Goal: Information Seeking & Learning: Learn about a topic

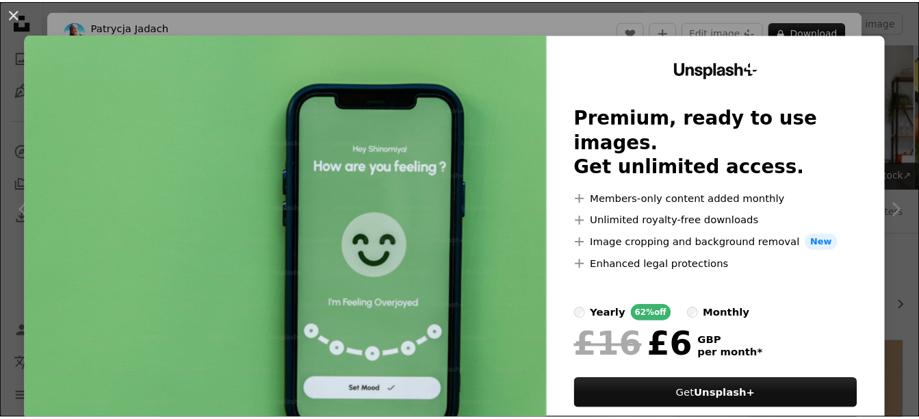
scroll to position [1232, 0]
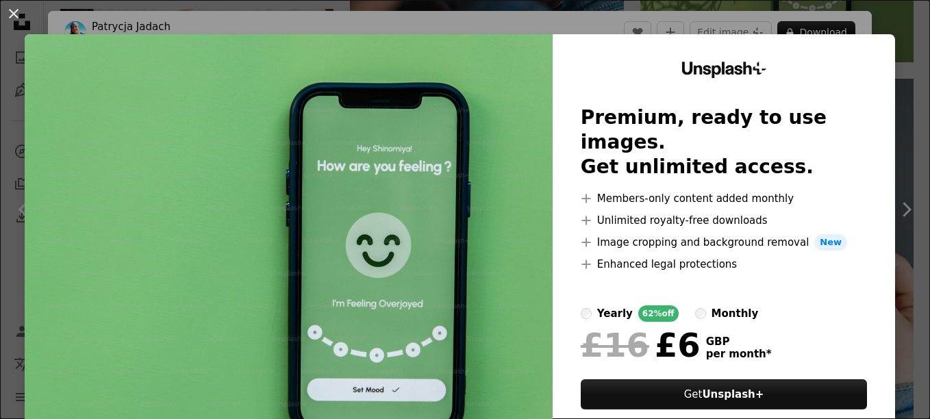
click at [871, 18] on div "An X shape Unsplash+ Premium, ready to use images. Get unlimited access. A plus…" at bounding box center [465, 209] width 930 height 419
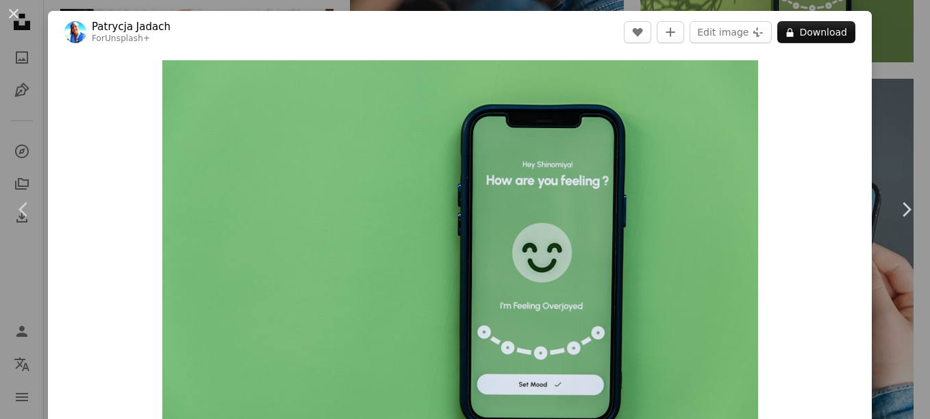
click at [899, 80] on div "An X shape Chevron left Chevron right [PERSON_NAME] For Unsplash+ A heart A plu…" at bounding box center [465, 209] width 930 height 419
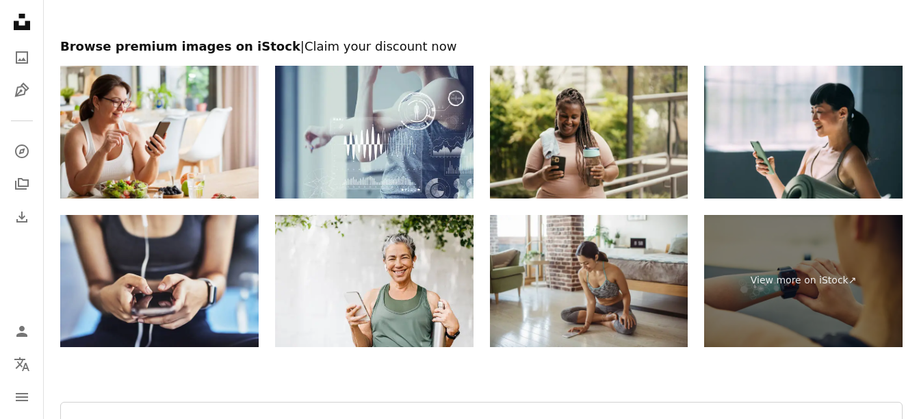
scroll to position [2512, 0]
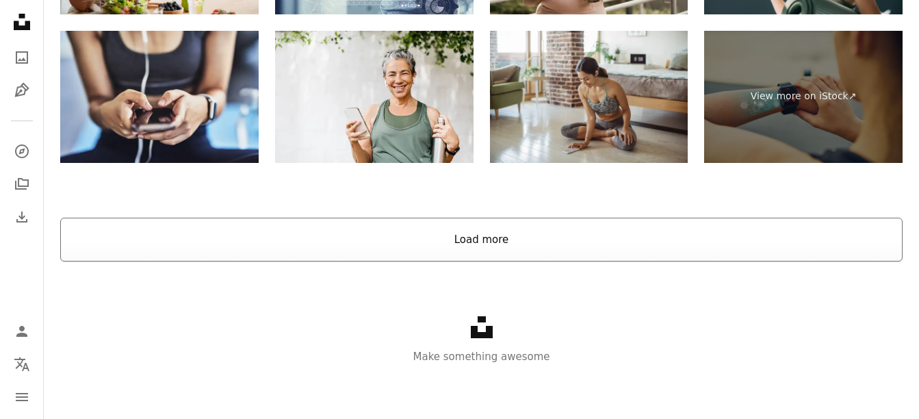
click at [468, 249] on button "Load more" at bounding box center [481, 240] width 843 height 44
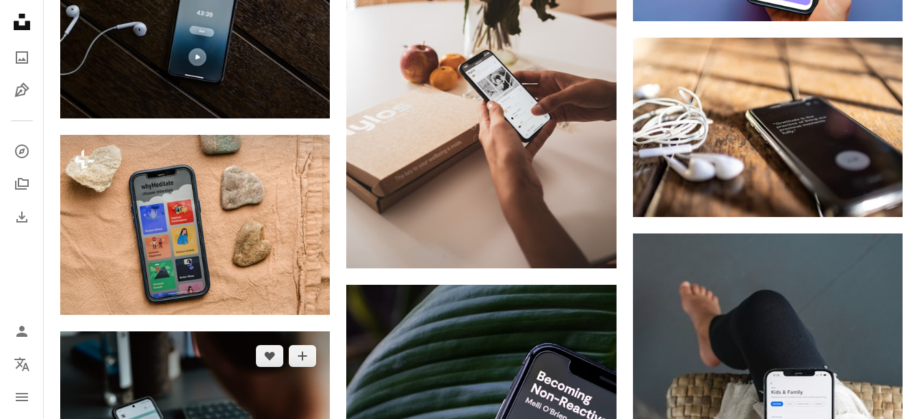
scroll to position [2008, 0]
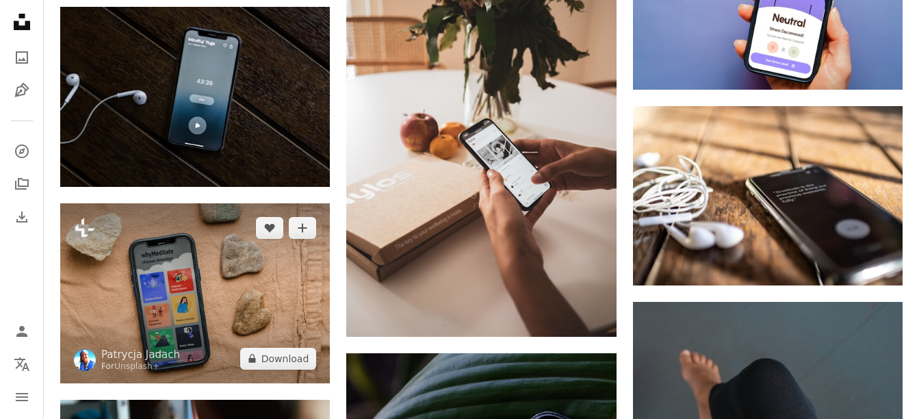
click at [208, 283] on img at bounding box center [195, 293] width 270 height 180
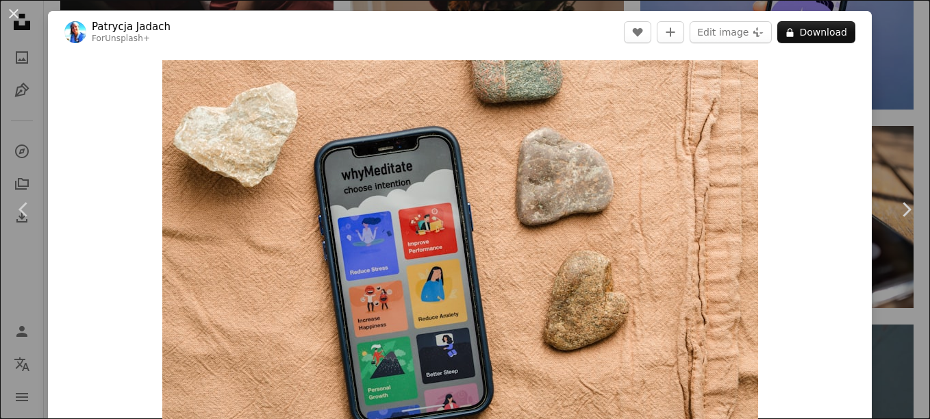
click at [873, 110] on div "An X shape Chevron left Chevron right [PERSON_NAME] For Unsplash+ A heart A plu…" at bounding box center [465, 209] width 930 height 419
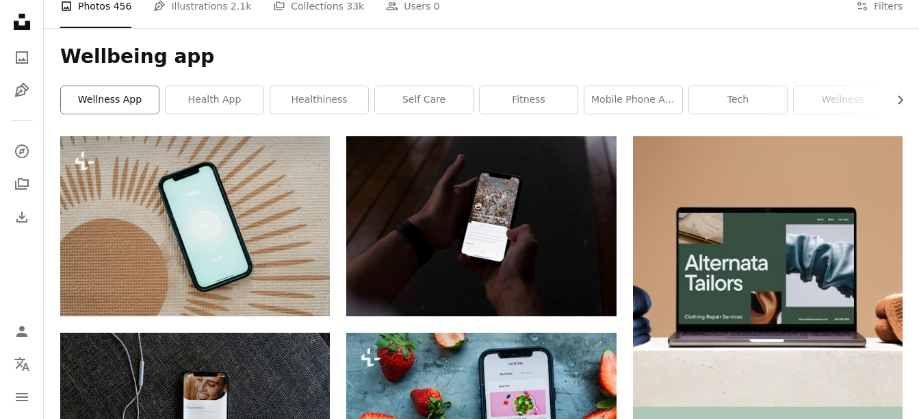
scroll to position [68, 0]
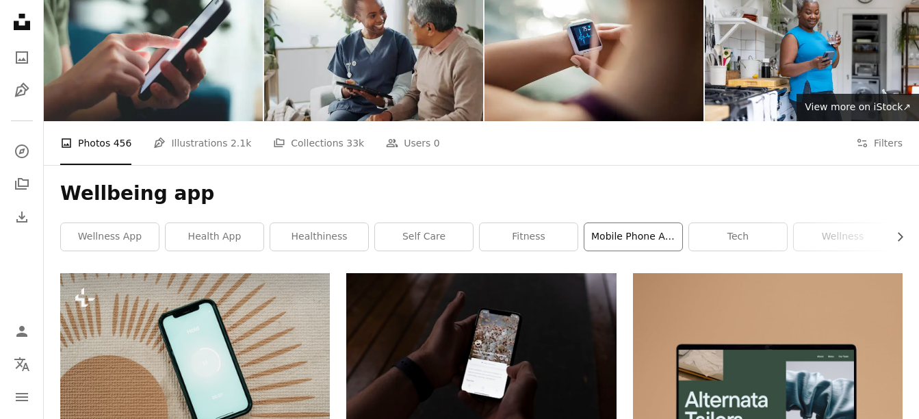
click at [610, 240] on link "mobile phone app" at bounding box center [634, 236] width 98 height 27
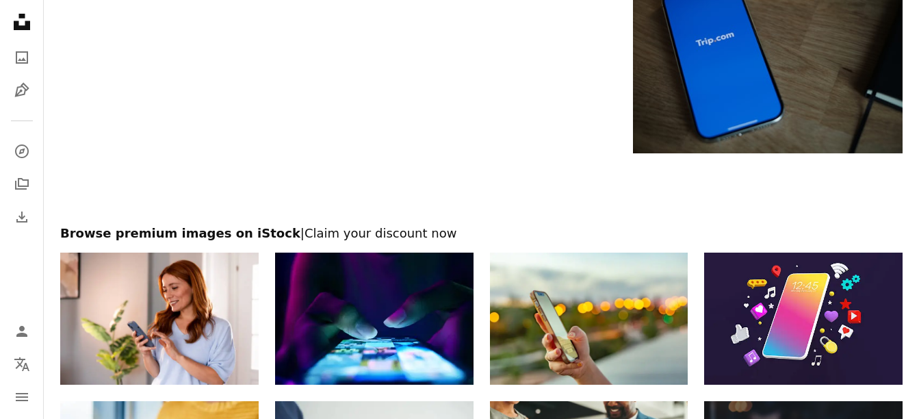
scroll to position [2054, 0]
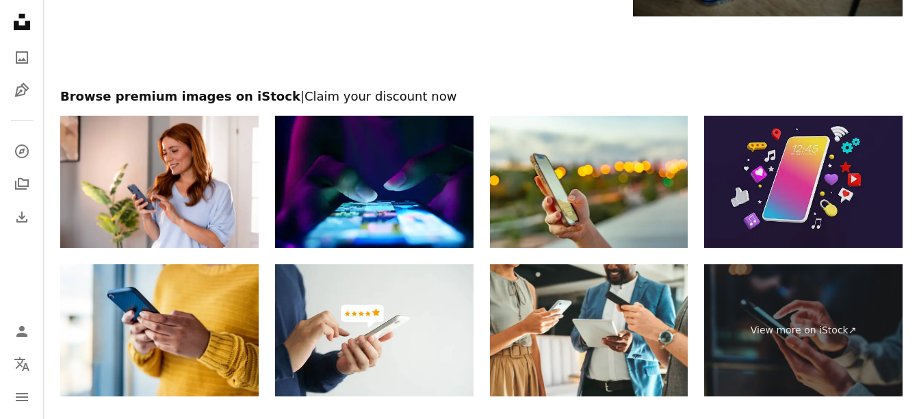
click at [800, 151] on img at bounding box center [803, 182] width 199 height 132
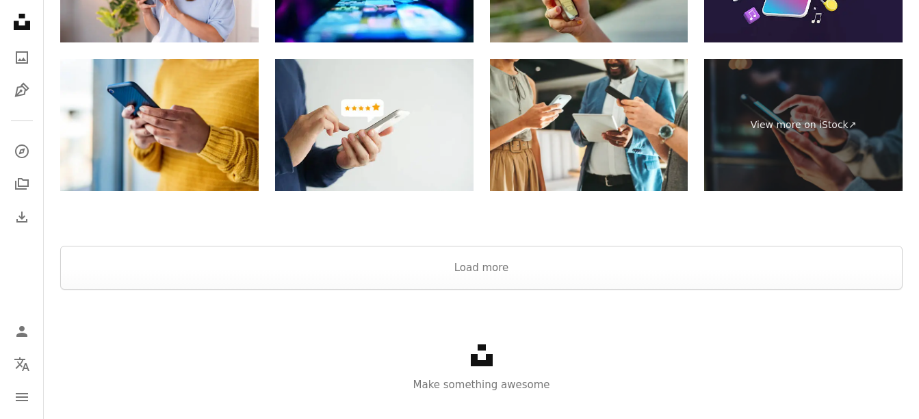
scroll to position [2286, 0]
